Goal: Transaction & Acquisition: Purchase product/service

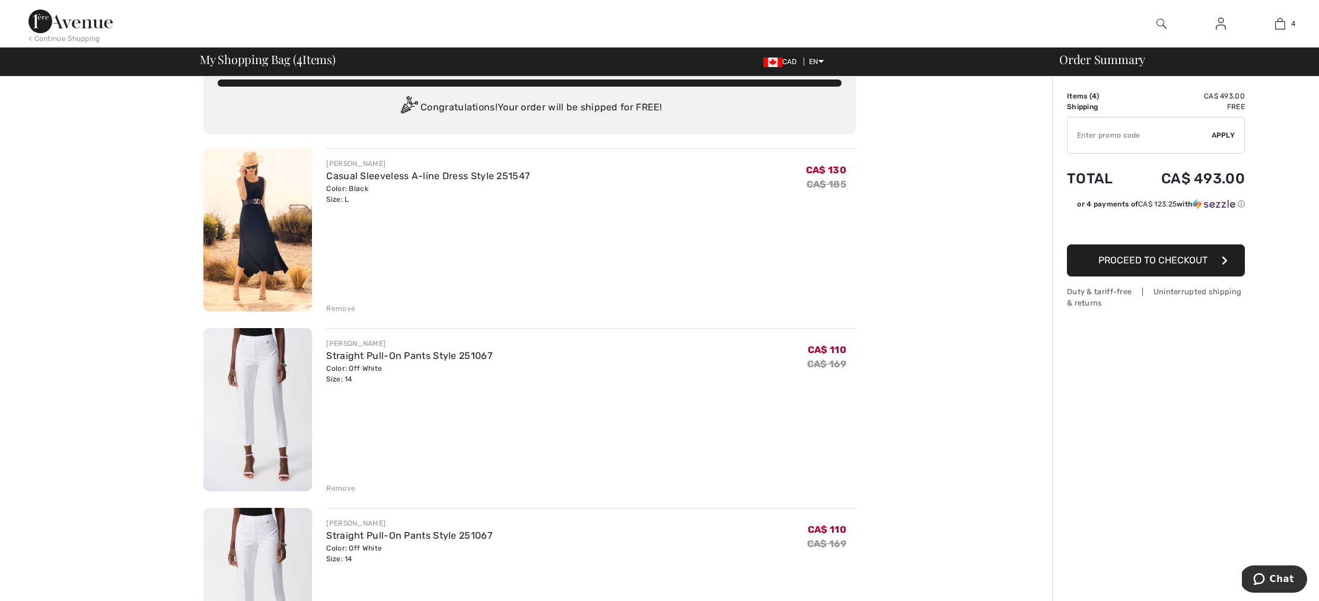
scroll to position [25, 0]
click at [345, 487] on div "Remove" at bounding box center [340, 488] width 29 height 11
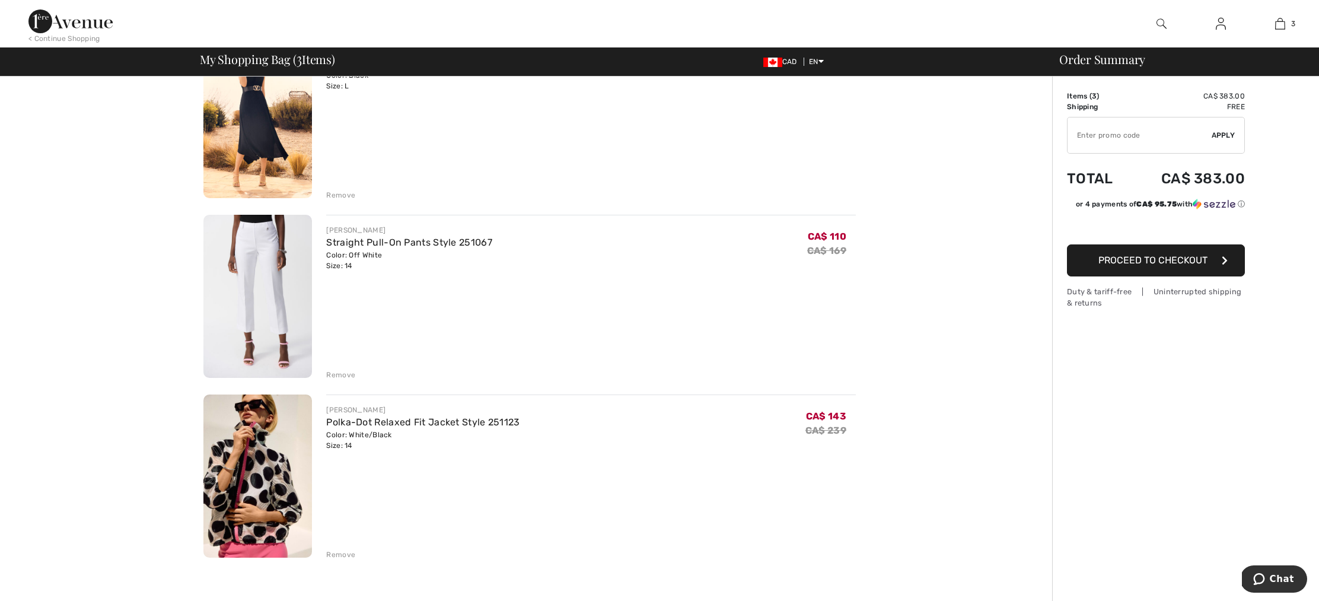
scroll to position [140, 0]
click at [273, 490] on img at bounding box center [257, 474] width 109 height 163
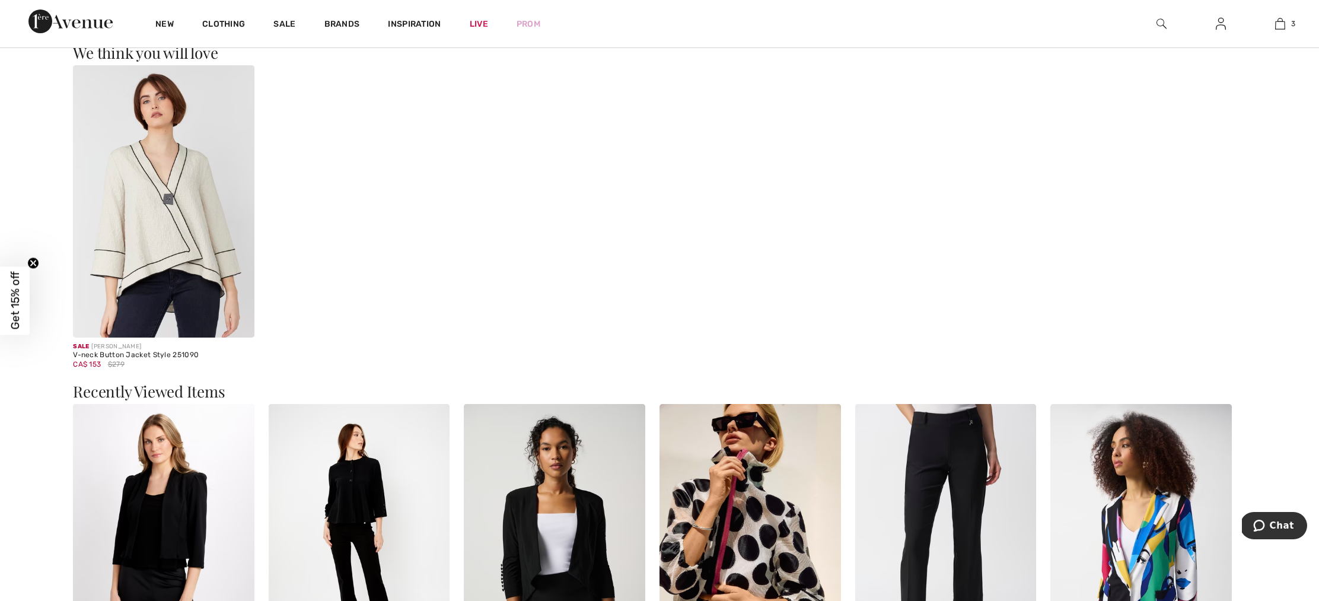
scroll to position [2027, 0]
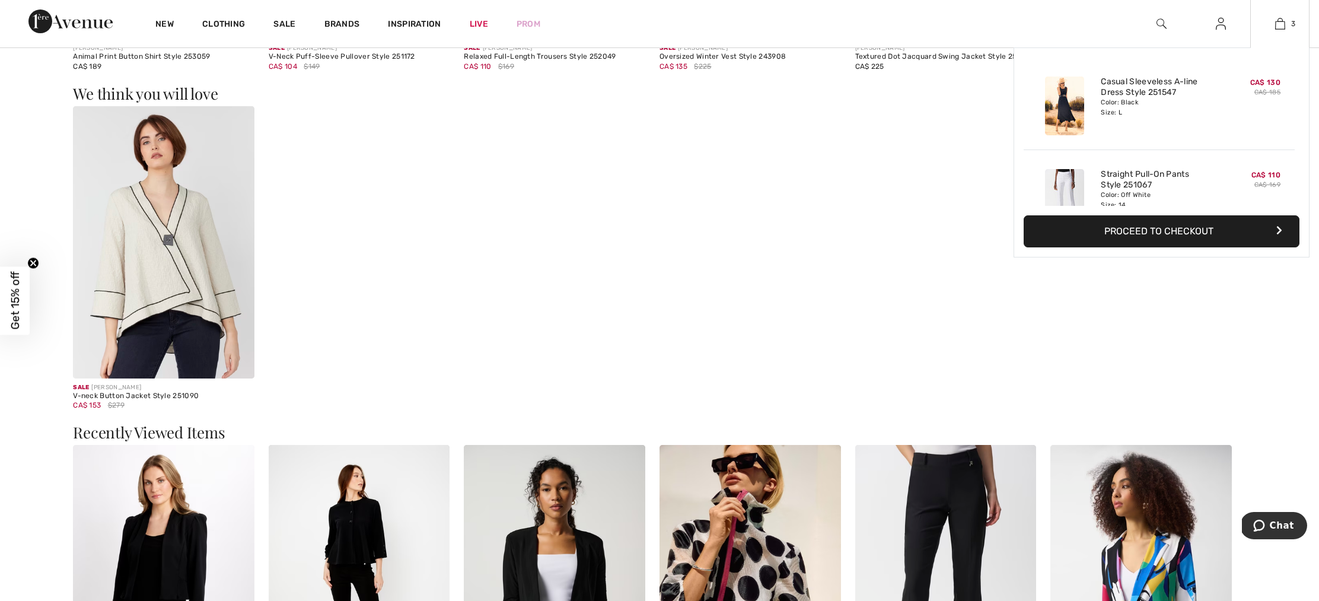
click at [1236, 230] on button "Proceed to Checkout" at bounding box center [1161, 231] width 276 height 32
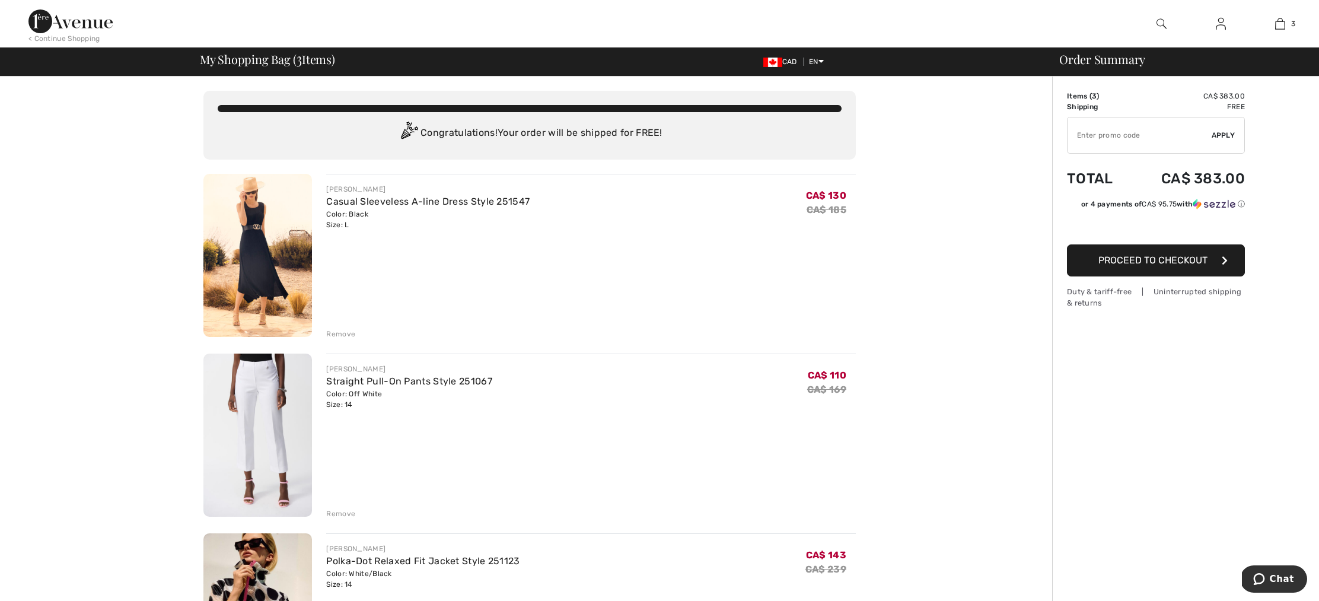
click at [1220, 26] on img at bounding box center [1221, 24] width 10 height 14
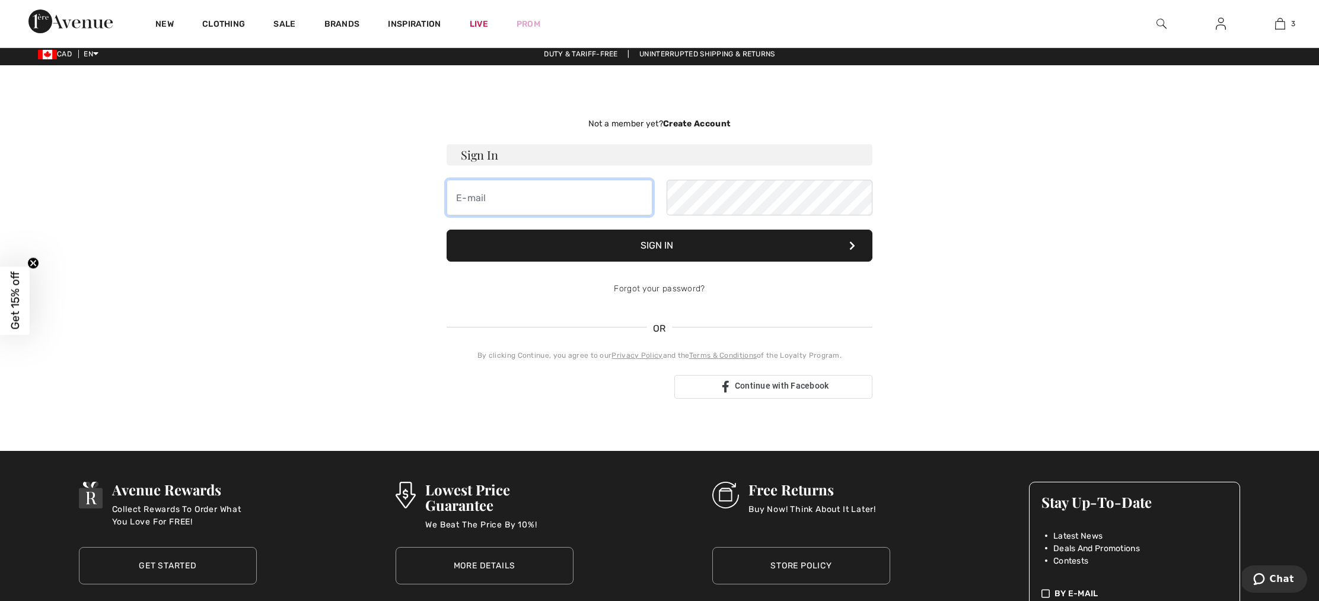
click at [546, 205] on input "email" at bounding box center [549, 198] width 206 height 36
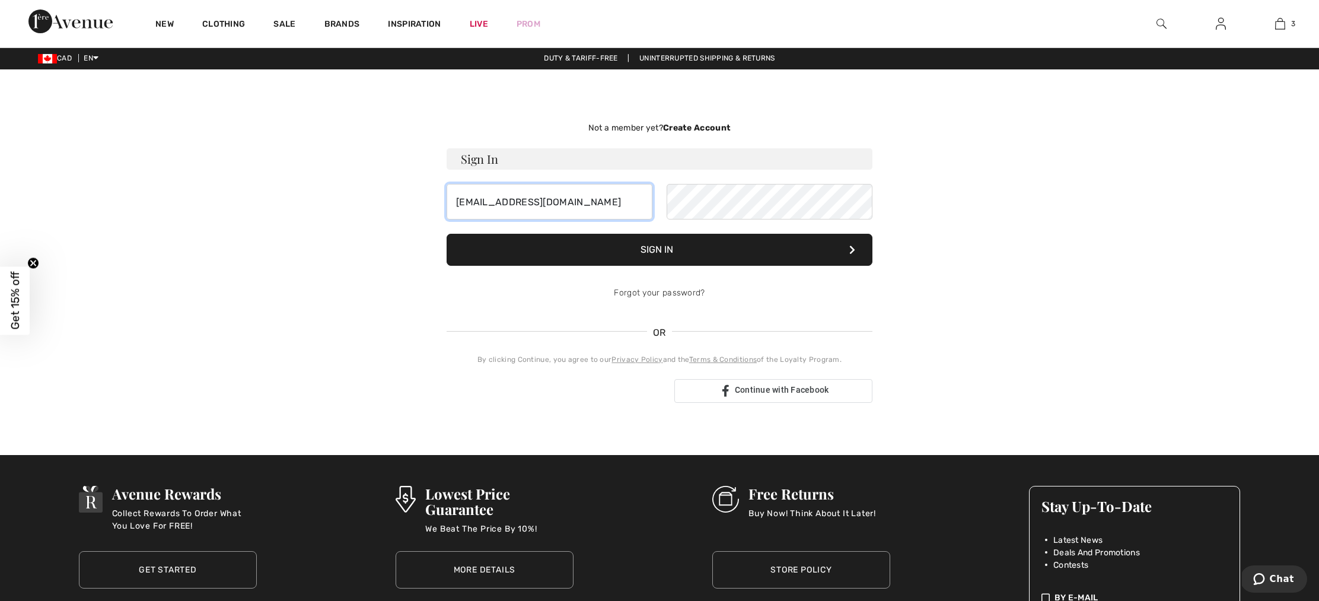
scroll to position [14, 0]
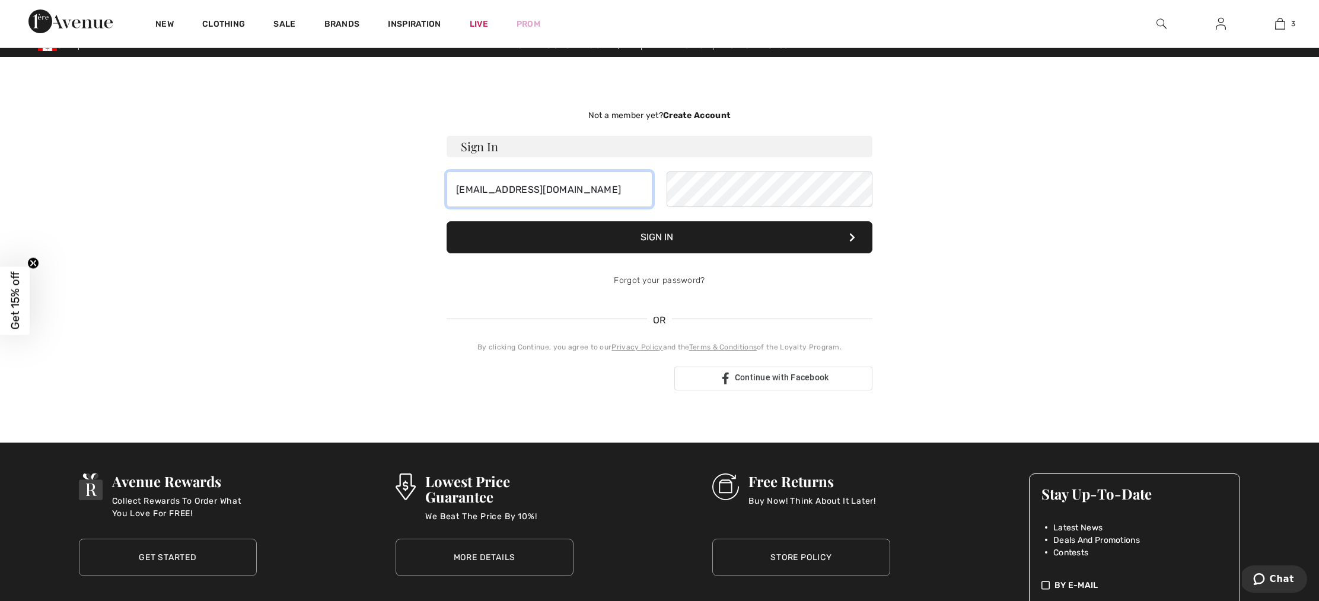
type input "imccrindle@cogeco.ca"
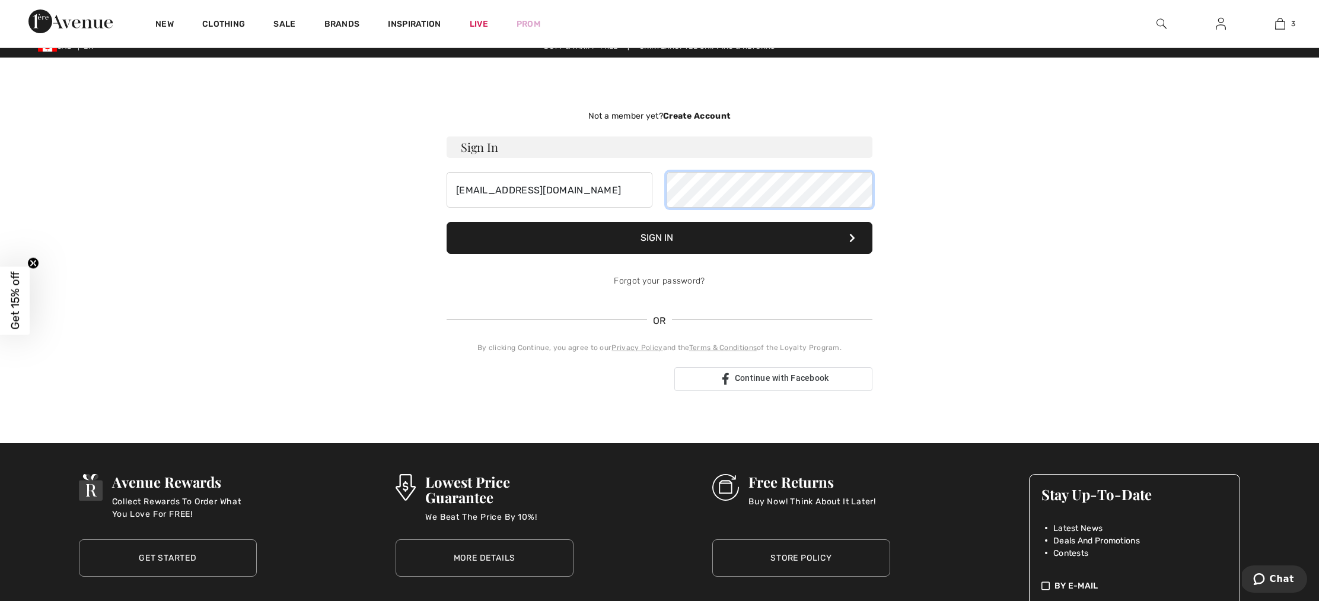
scroll to position [14, 0]
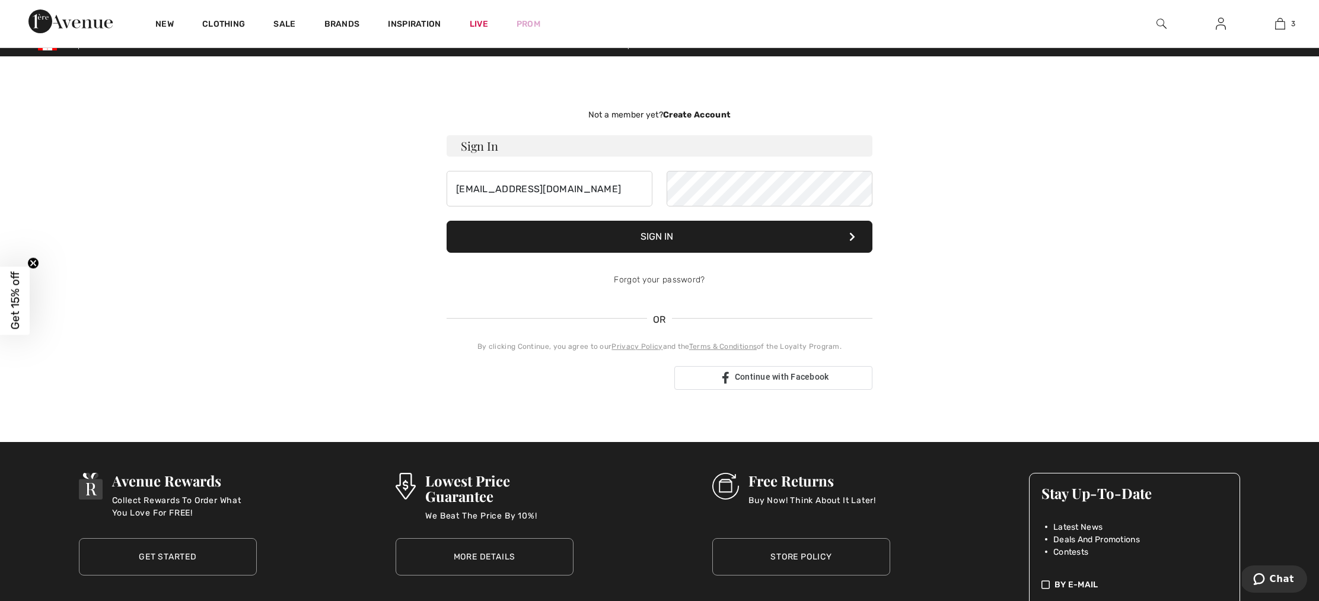
click at [687, 240] on button "Sign In" at bounding box center [659, 237] width 426 height 32
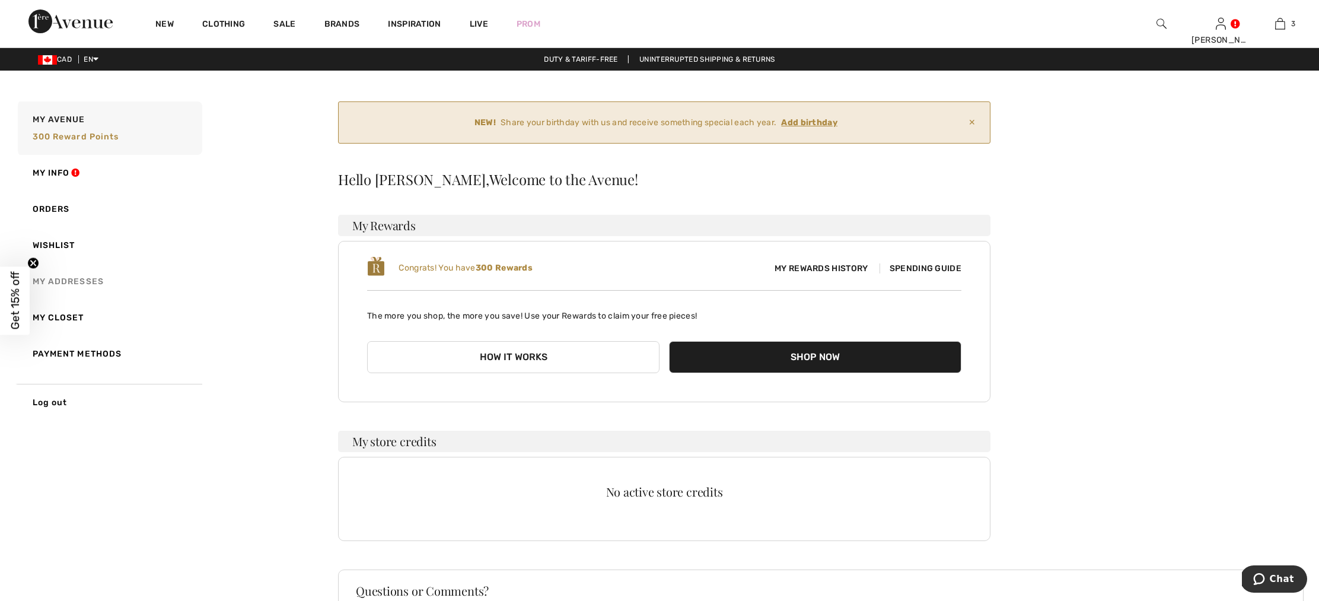
click at [68, 281] on link "My Addresses" at bounding box center [108, 281] width 187 height 36
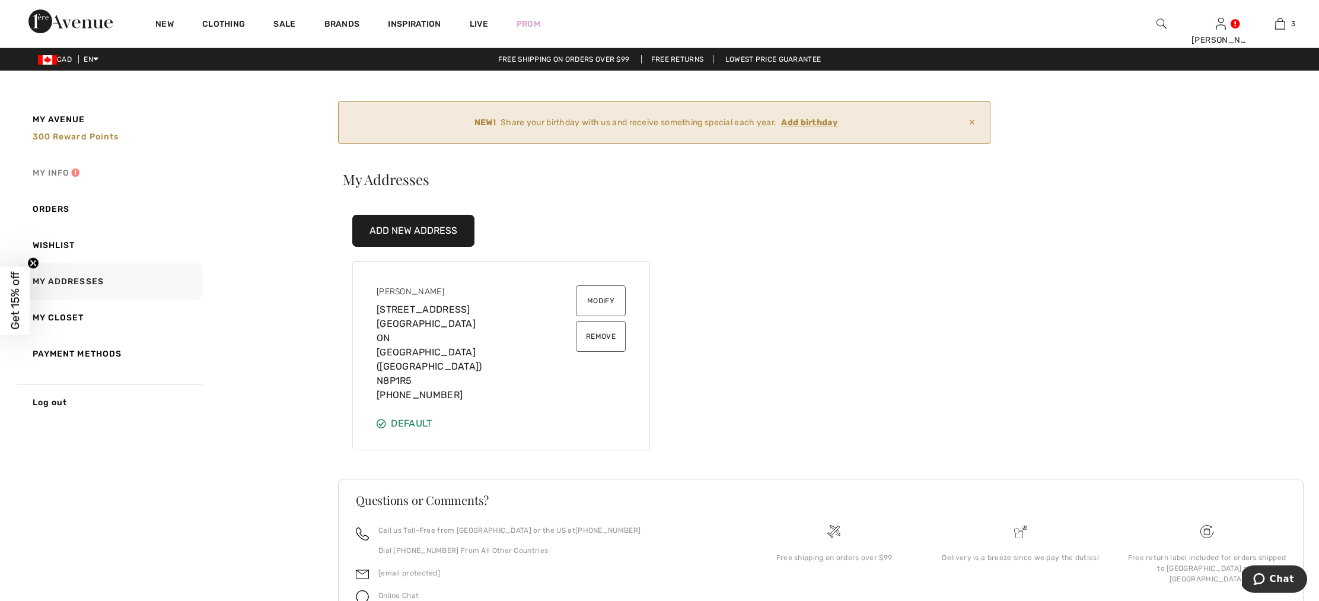
click at [58, 171] on link "My Info" at bounding box center [108, 173] width 187 height 36
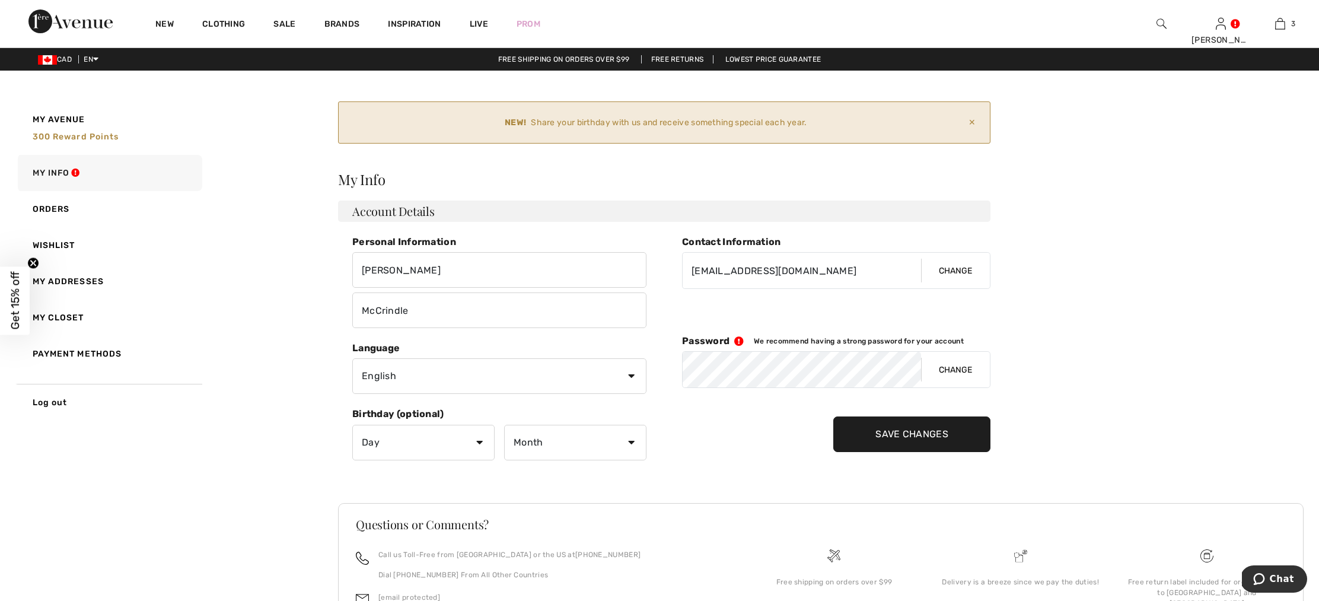
click at [82, 352] on link "Payment Methods" at bounding box center [108, 354] width 187 height 36
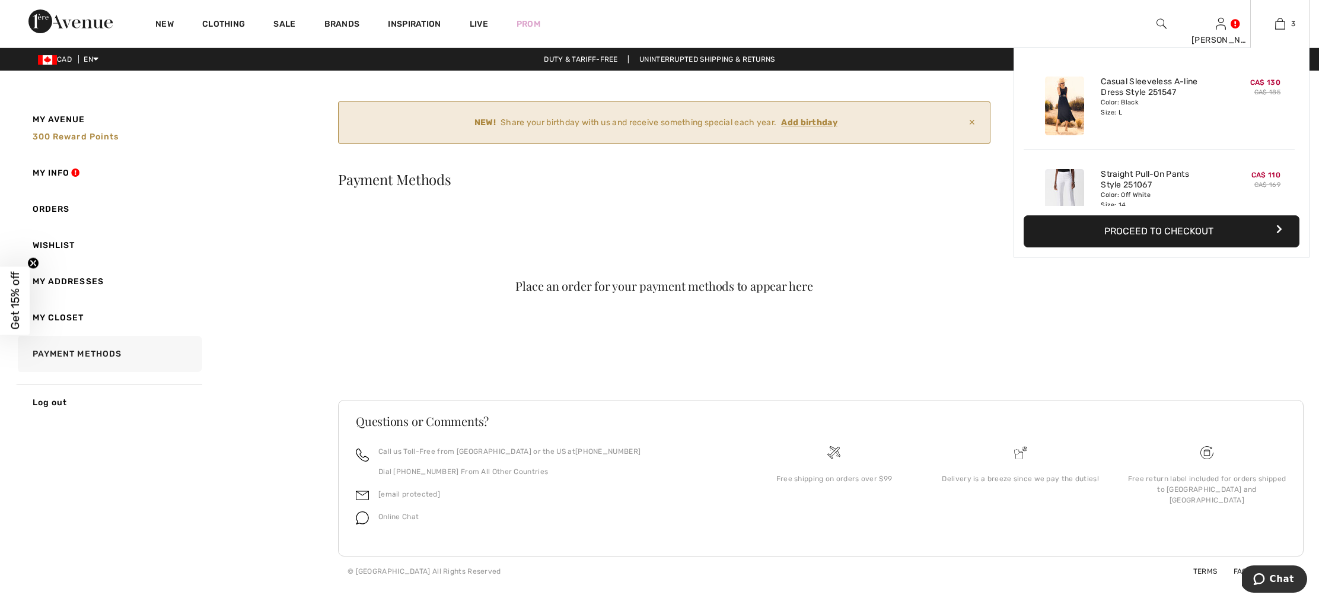
click at [1213, 232] on button "Proceed to Checkout" at bounding box center [1161, 231] width 276 height 32
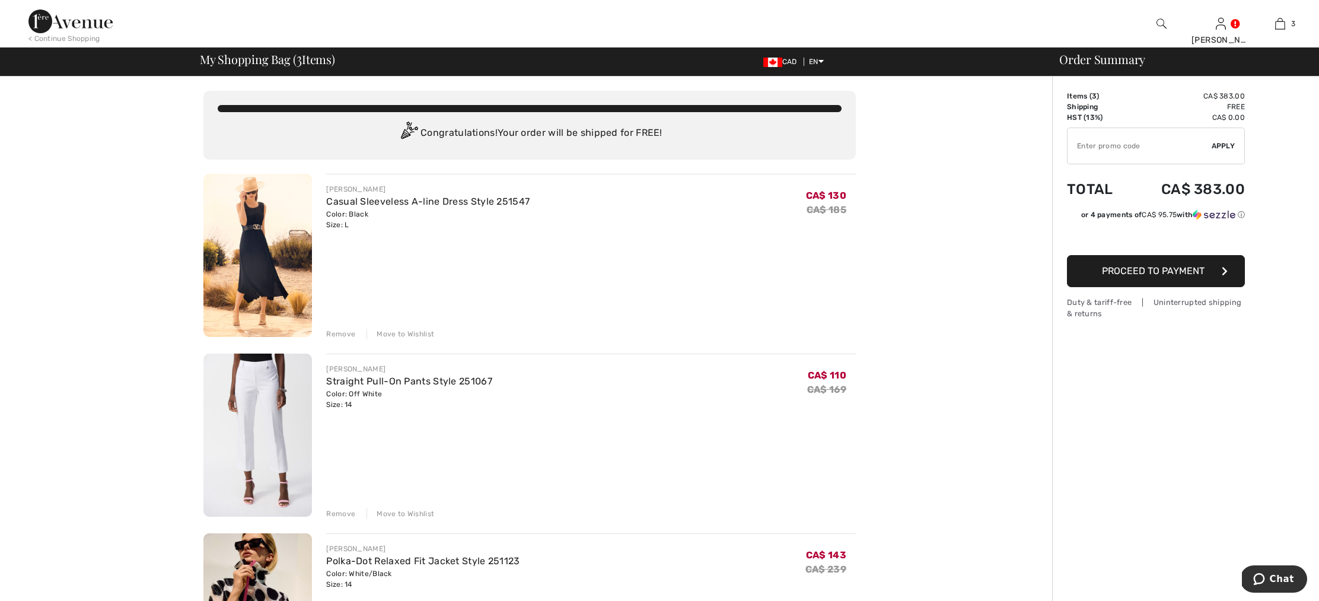
click at [1143, 277] on button "Proceed to Payment" at bounding box center [1156, 271] width 178 height 32
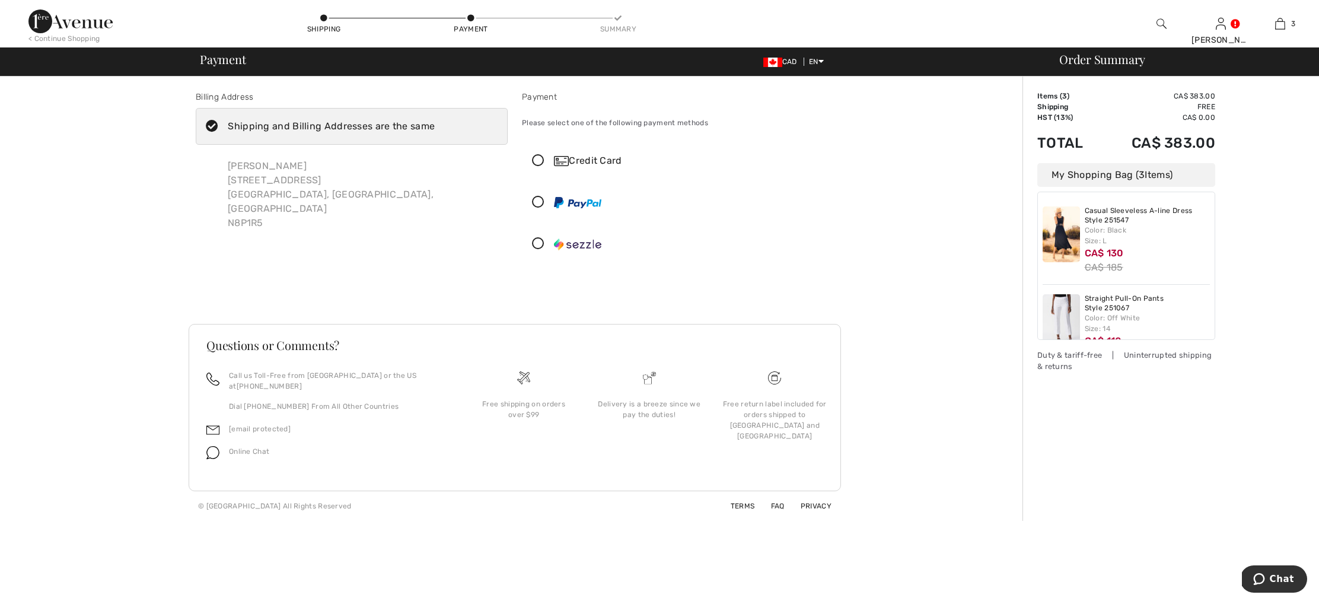
click at [537, 159] on icon at bounding box center [537, 161] width 31 height 12
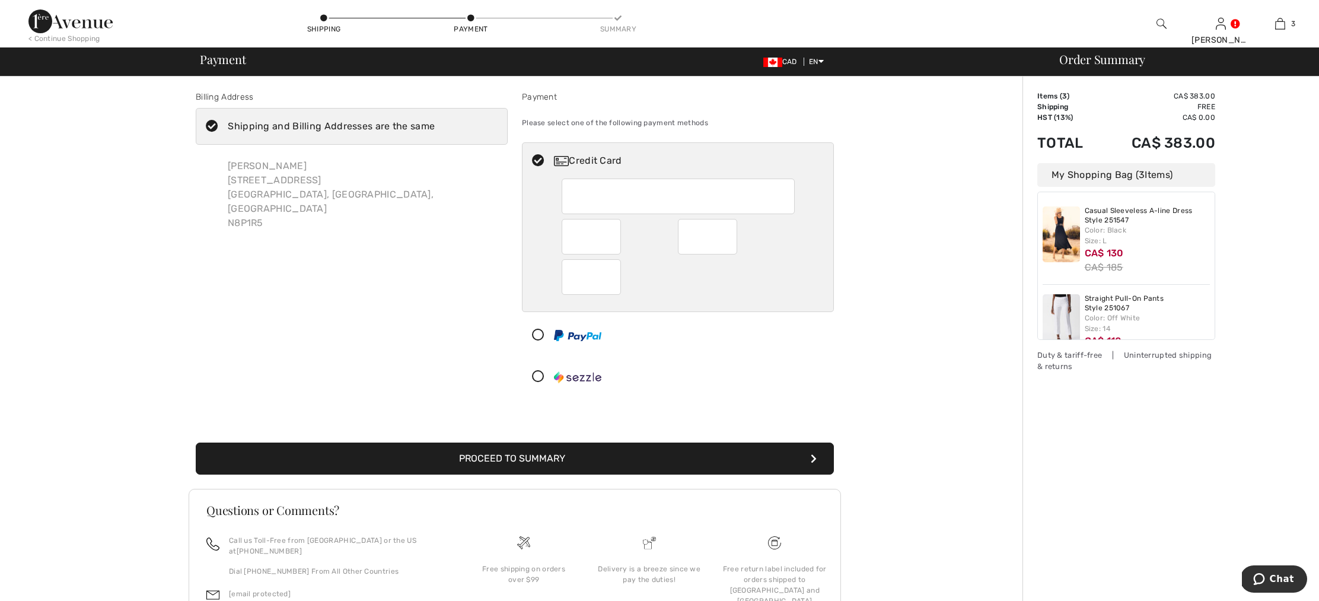
click at [539, 460] on button "Proceed to Summary" at bounding box center [515, 458] width 638 height 32
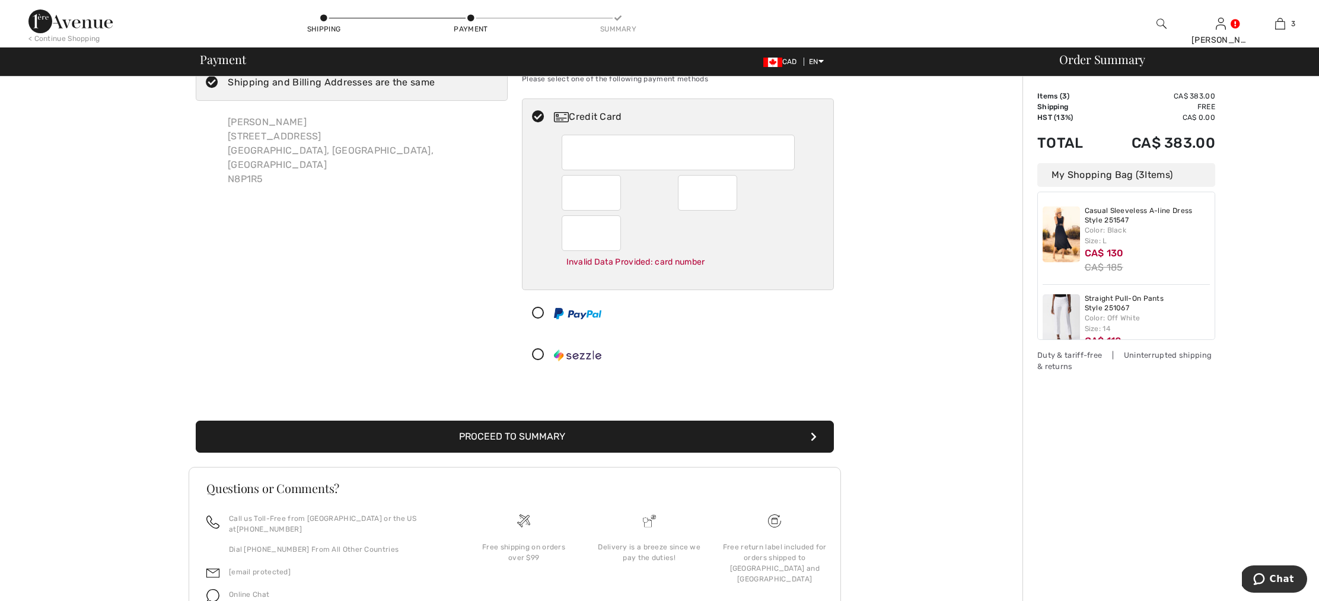
scroll to position [47, 0]
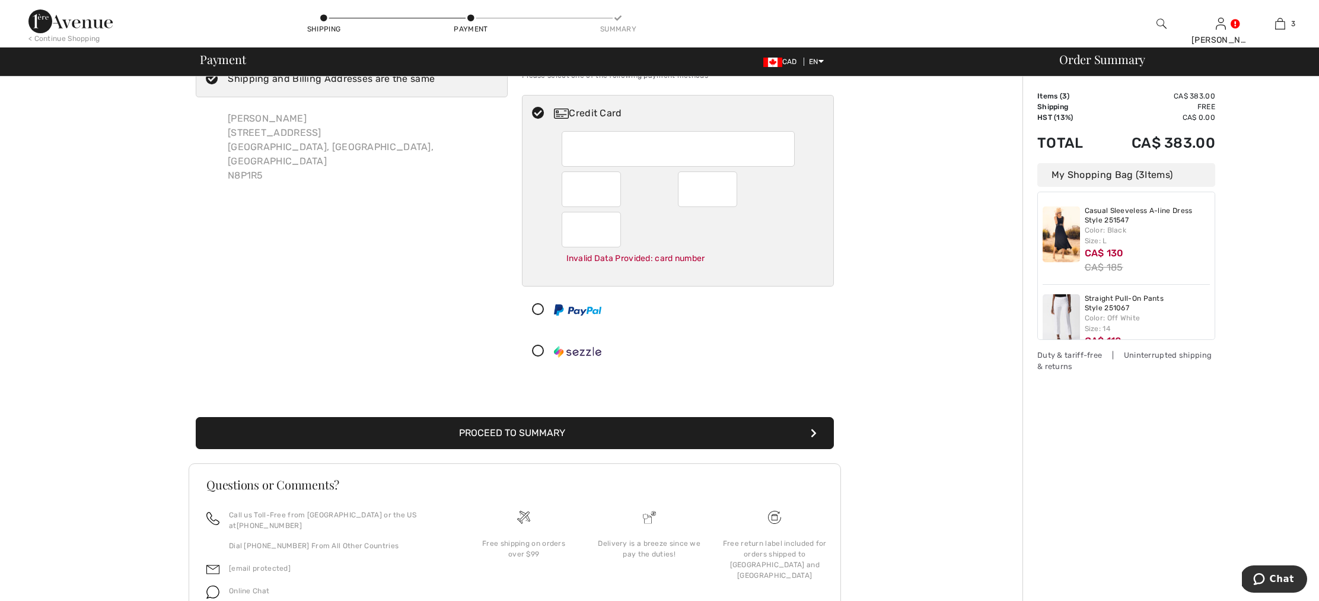
click at [519, 433] on button "Proceed to Summary" at bounding box center [515, 433] width 638 height 32
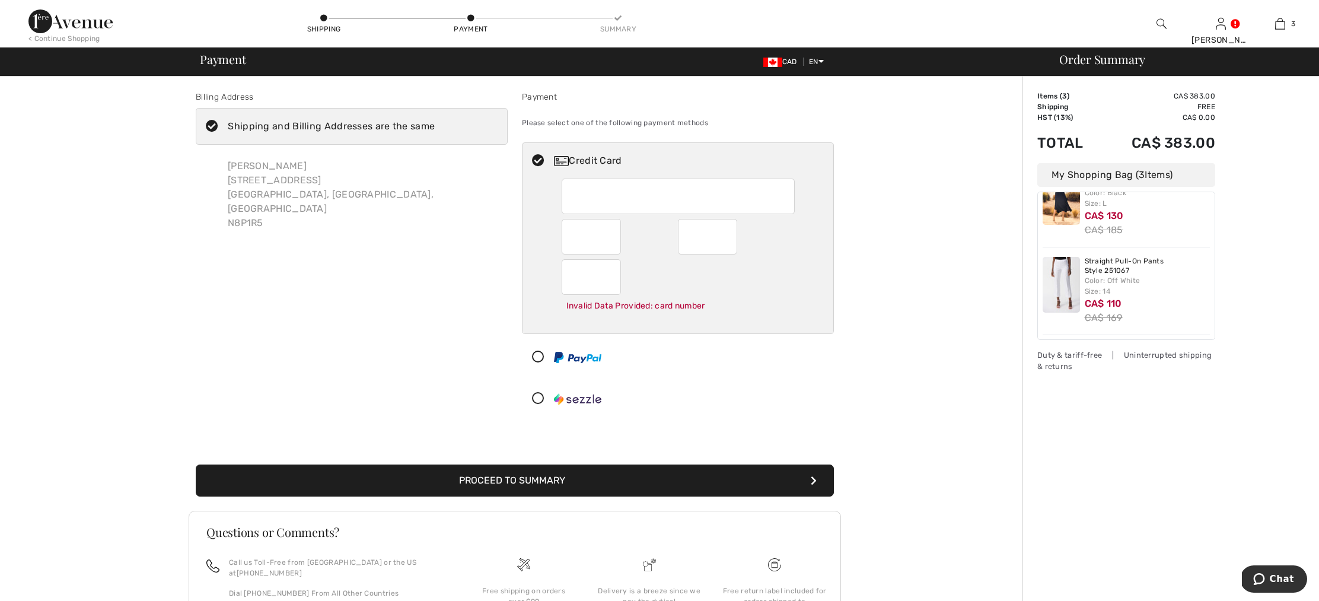
scroll to position [41, 0]
click at [569, 480] on button "Proceed to Summary" at bounding box center [515, 480] width 638 height 32
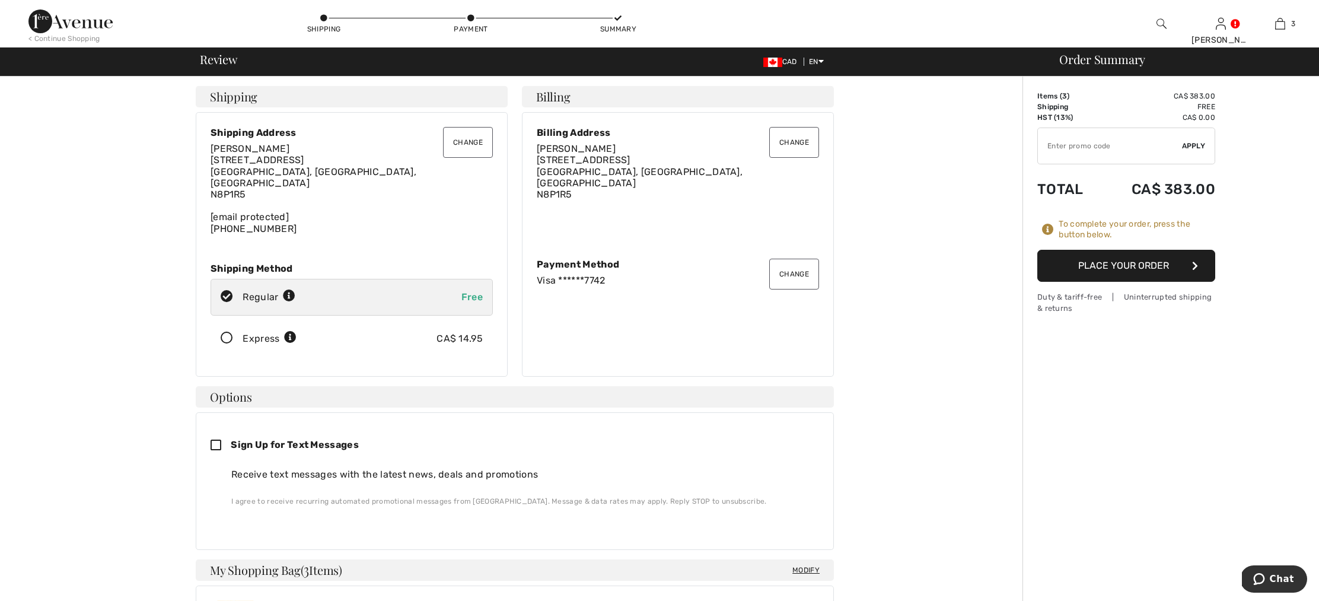
click at [1133, 266] on button "Place Your Order" at bounding box center [1126, 266] width 178 height 32
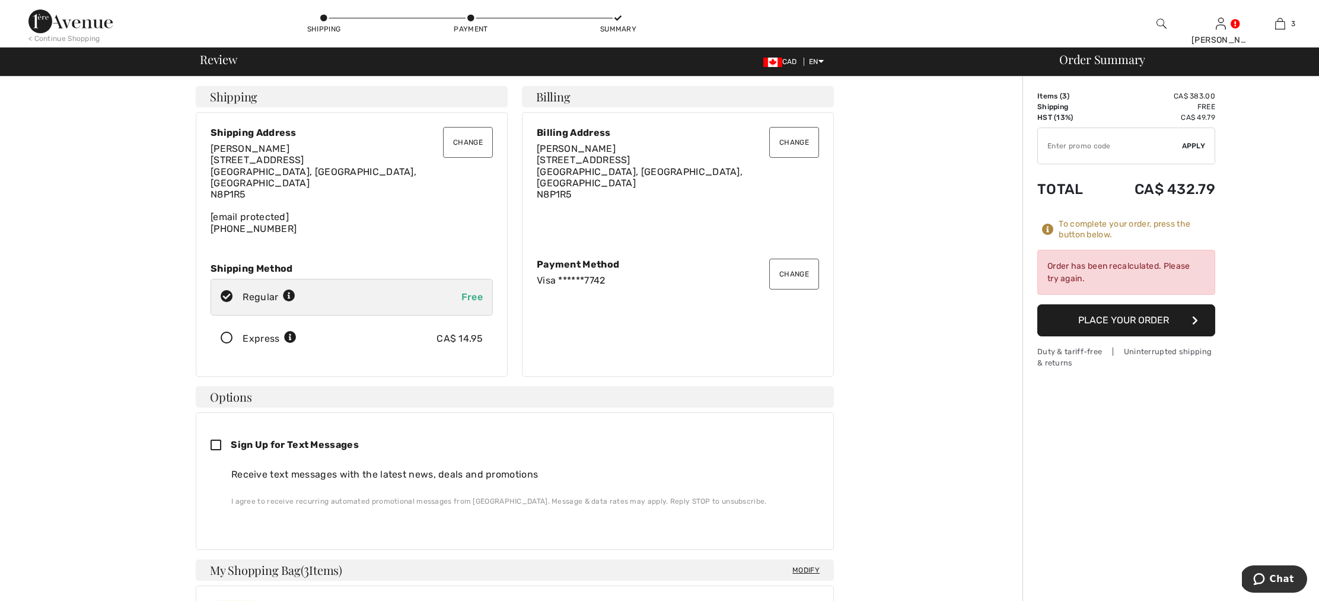
click at [214, 439] on icon at bounding box center [220, 445] width 20 height 12
checkbox input "true"
click at [1144, 324] on button "Place Your Order" at bounding box center [1126, 320] width 178 height 32
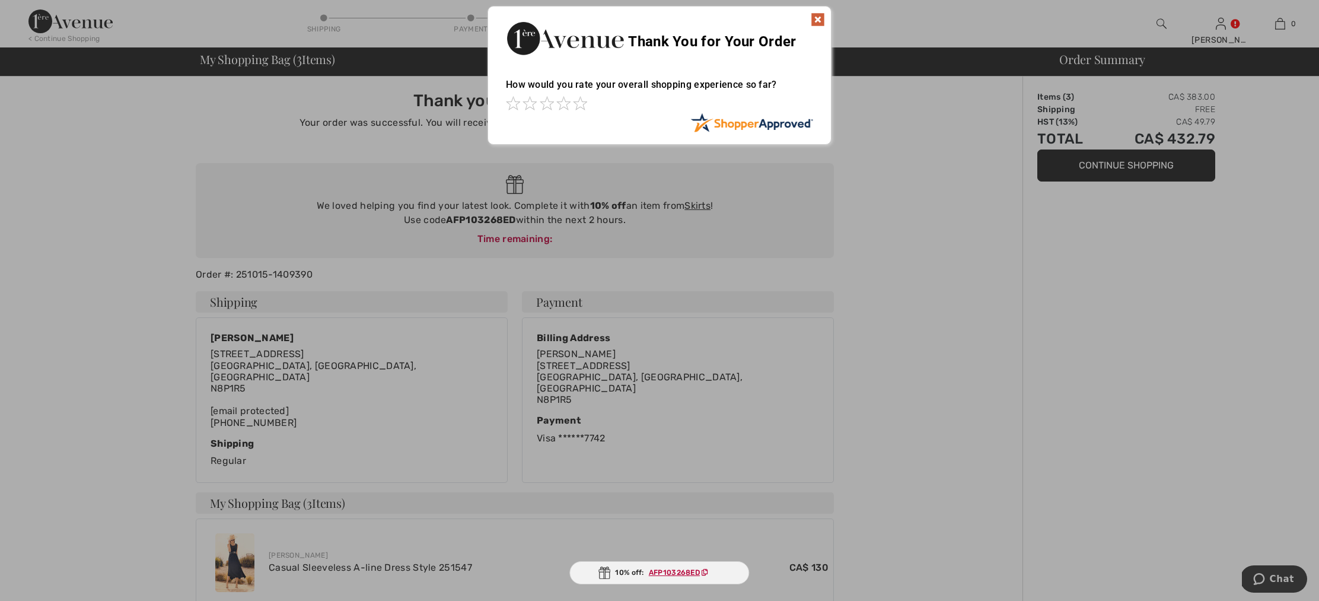
click at [814, 18] on img at bounding box center [818, 19] width 14 height 14
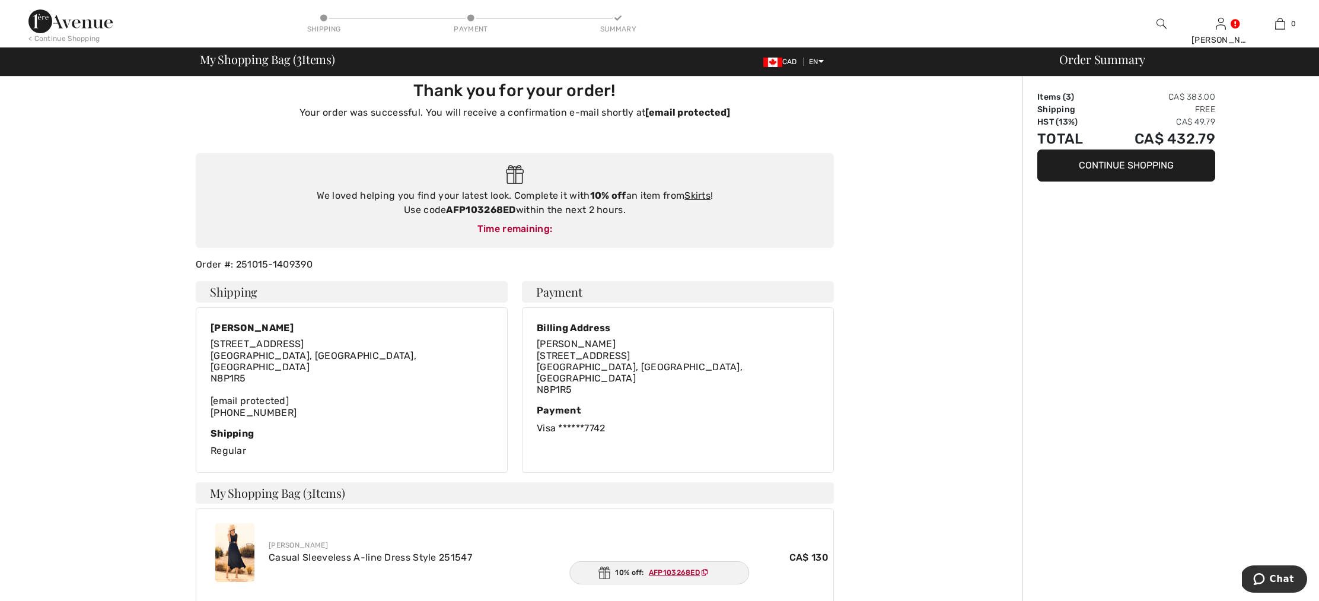
scroll to position [12, 0]
drag, startPoint x: 446, startPoint y: 205, endPoint x: 519, endPoint y: 210, distance: 72.5
click at [519, 210] on div "We loved helping you find your latest look. Complete it with 10% off an item fr…" at bounding box center [515, 201] width 614 height 28
click at [514, 212] on strong "AFP103268ED" at bounding box center [480, 207] width 69 height 11
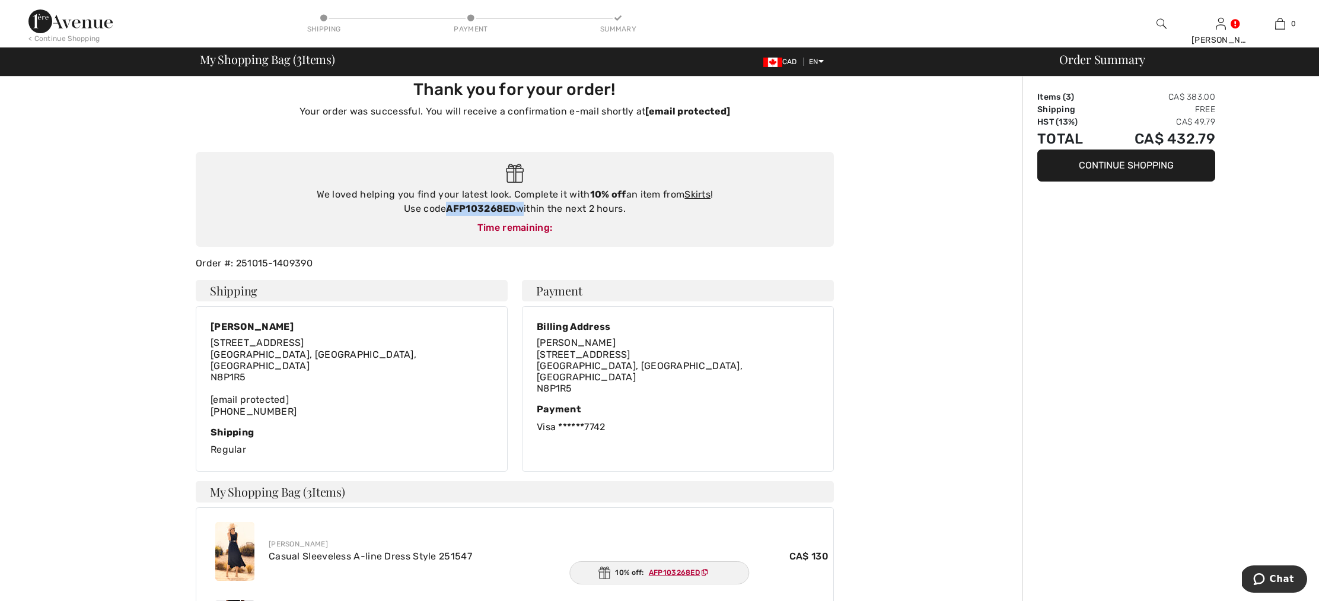
drag, startPoint x: 518, startPoint y: 208, endPoint x: 446, endPoint y: 206, distance: 71.2
click at [447, 205] on div "We loved helping you find your latest look. Complete it with 10% off an item fr…" at bounding box center [515, 201] width 614 height 28
click at [702, 193] on link "Skirts" at bounding box center [697, 192] width 26 height 11
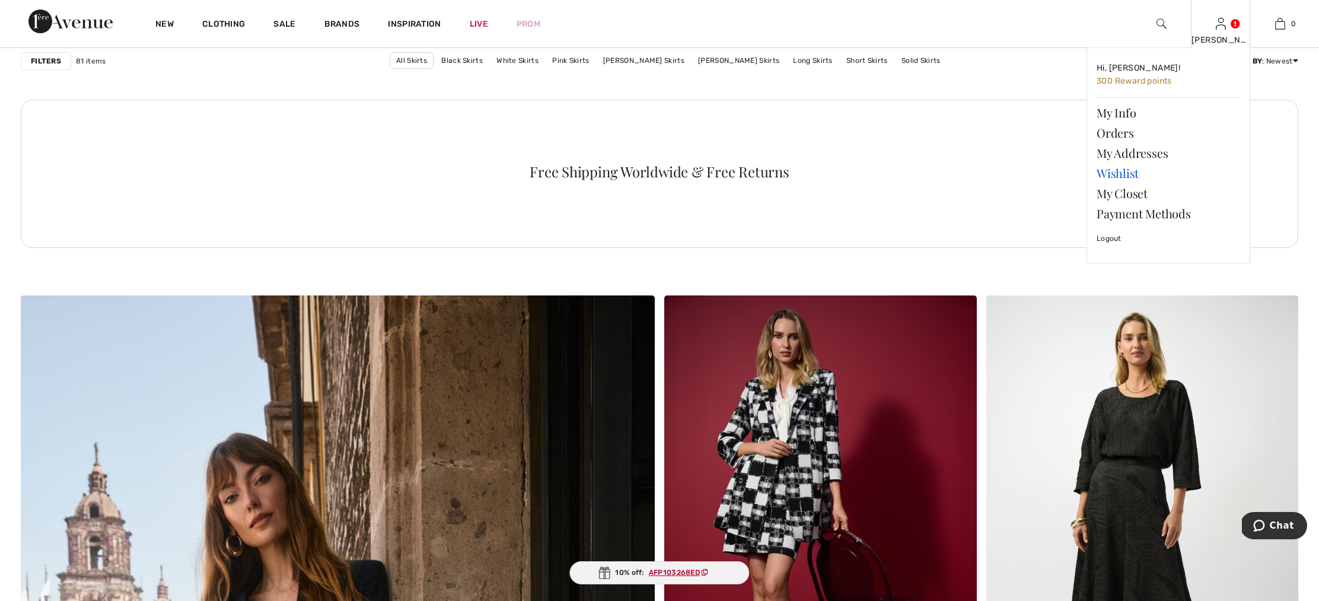
scroll to position [3951, 0]
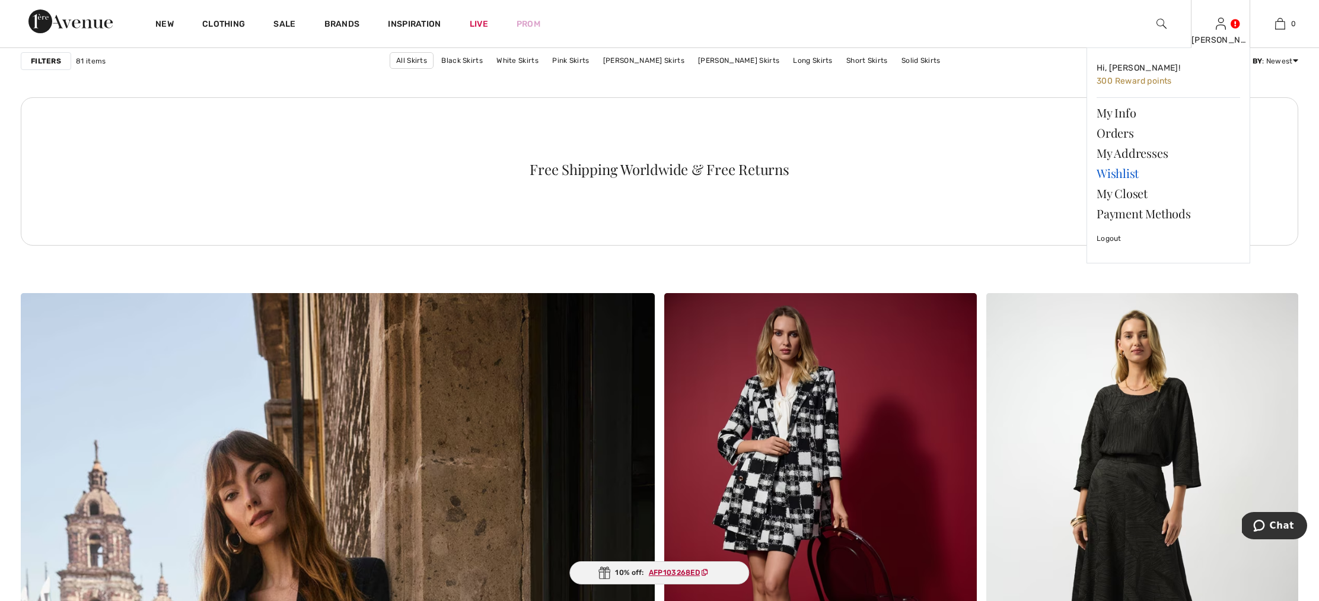
click at [1127, 173] on link "Wishlist" at bounding box center [1167, 173] width 143 height 20
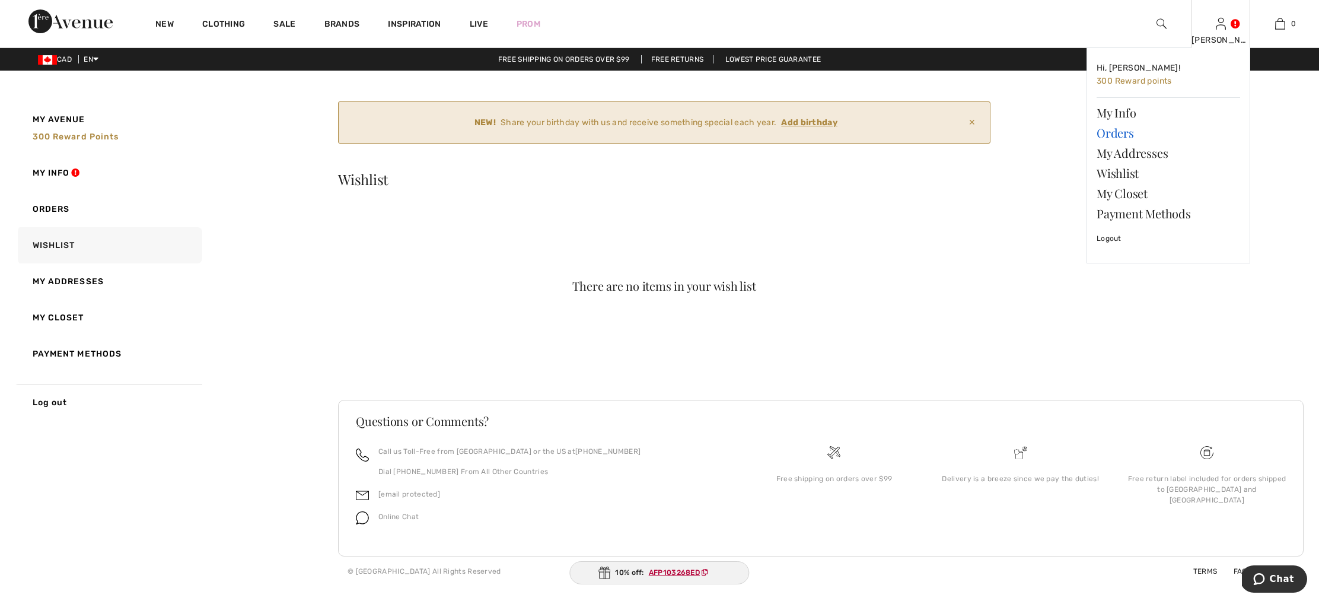
click at [1118, 136] on link "Orders" at bounding box center [1167, 133] width 143 height 20
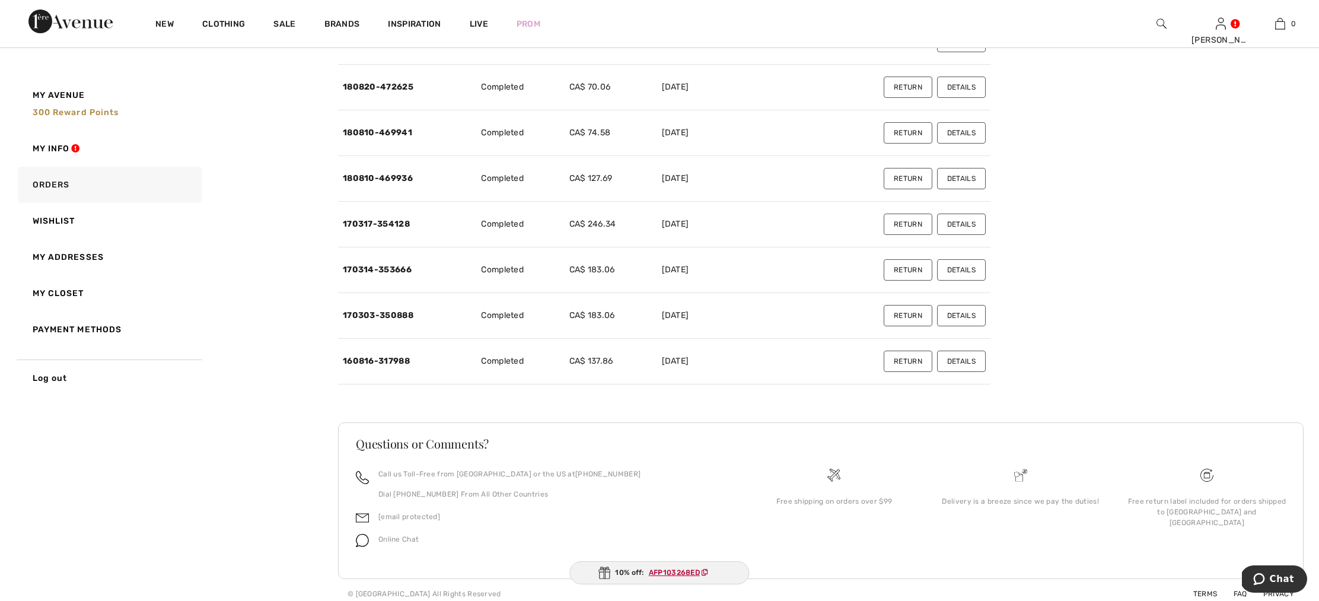
scroll to position [637, 0]
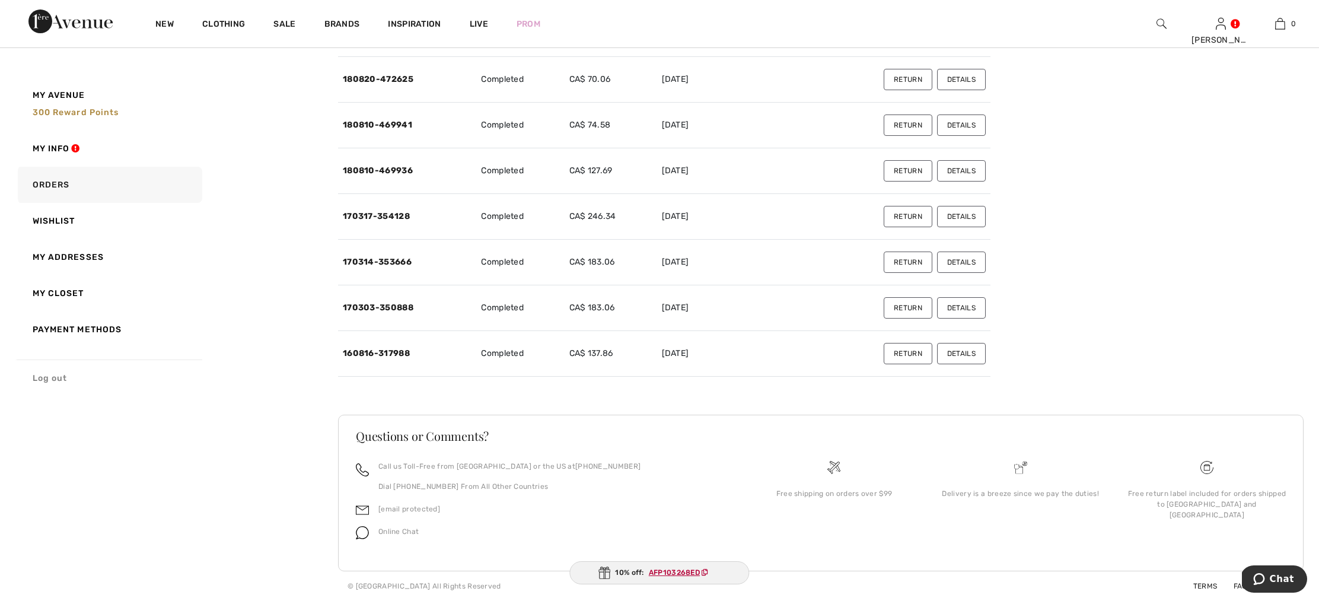
click at [58, 381] on link "Log out" at bounding box center [108, 377] width 187 height 37
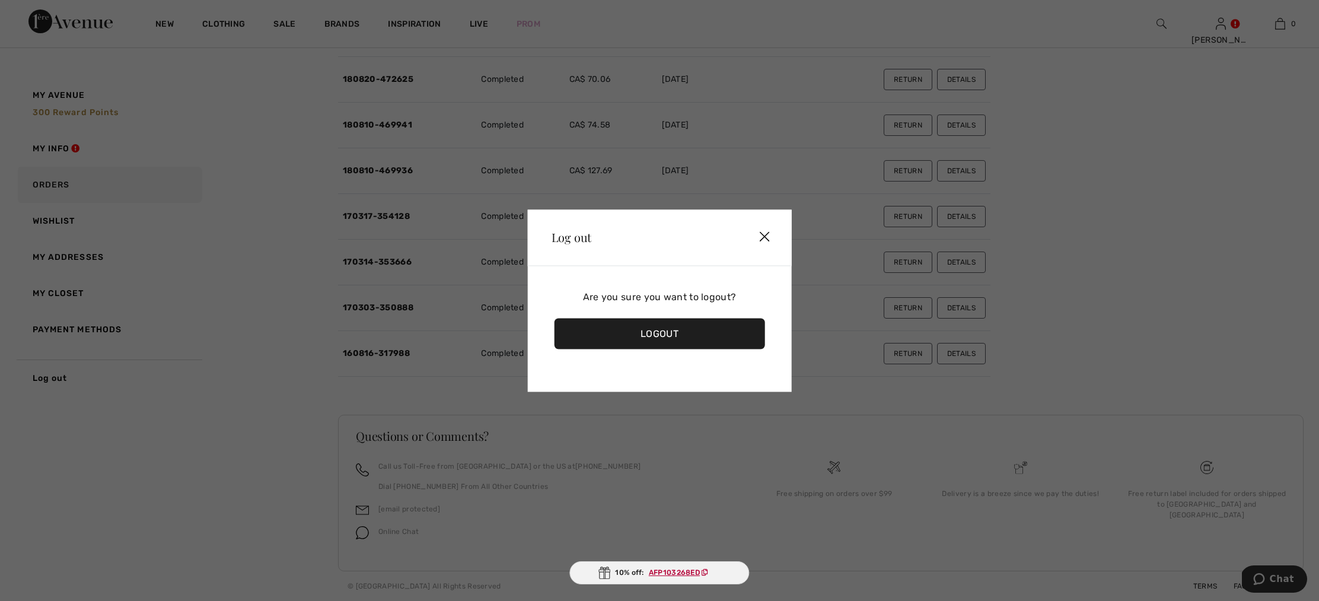
click at [675, 331] on div "Logout" at bounding box center [659, 333] width 210 height 31
